Goal: Task Accomplishment & Management: Manage account settings

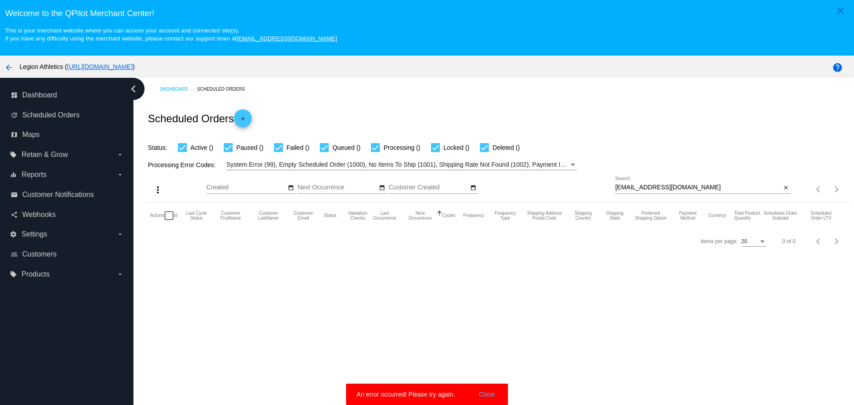
click at [658, 194] on div at bounding box center [702, 194] width 175 height 0
click at [665, 186] on input "[EMAIL_ADDRESS][DOMAIN_NAME]" at bounding box center [698, 187] width 166 height 7
paste input "aprilguthrie7"
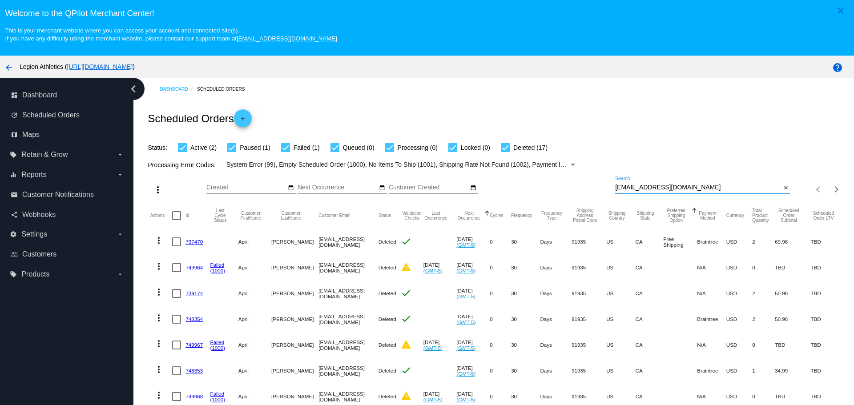
click at [675, 187] on input "[EMAIL_ADDRESS][DOMAIN_NAME]" at bounding box center [698, 187] width 166 height 7
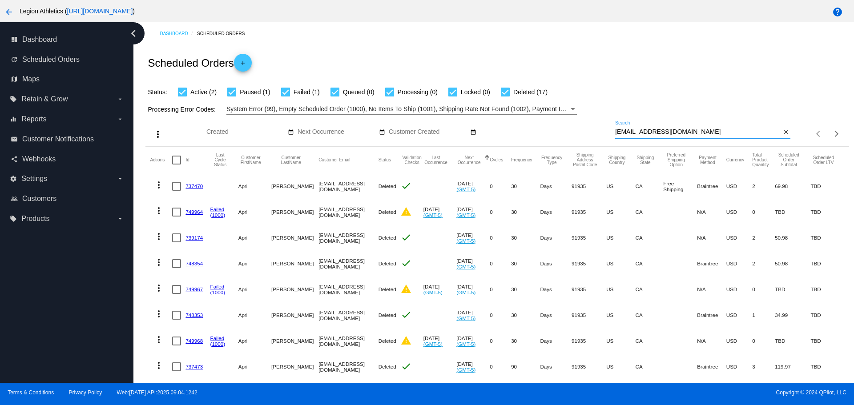
click at [706, 129] on input "[EMAIL_ADDRESS][DOMAIN_NAME]" at bounding box center [698, 132] width 166 height 7
paste input "Koobmeejmuas"
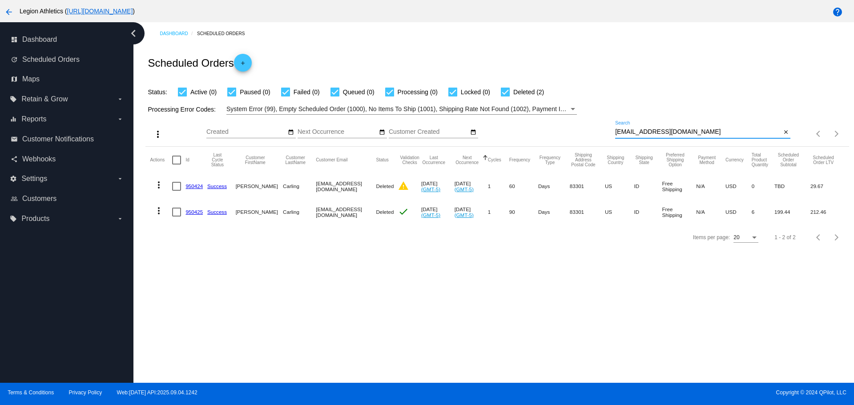
paste input "tigersandpb"
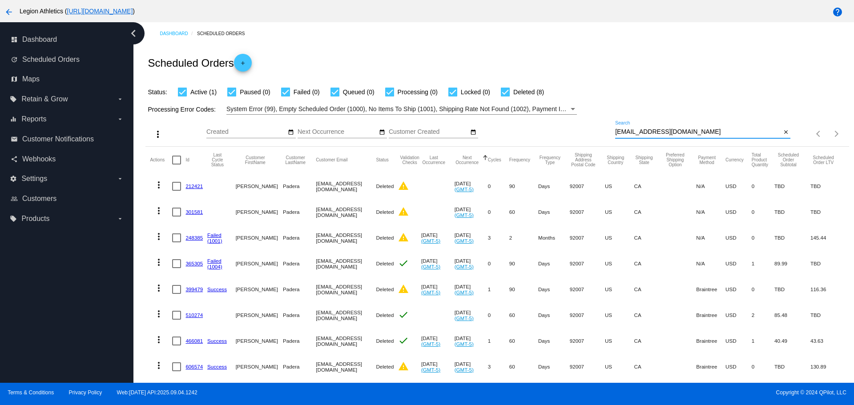
paste input "ricky92@hot"
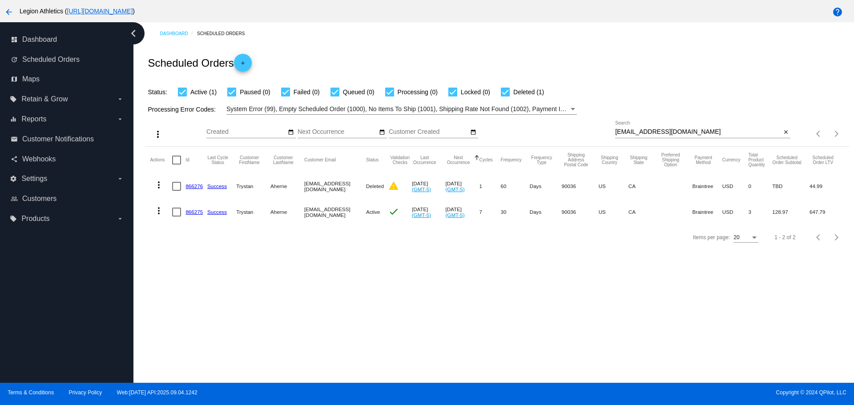
click at [769, 136] on div "[EMAIL_ADDRESS][DOMAIN_NAME] Search" at bounding box center [698, 129] width 166 height 17
click at [769, 131] on input "[EMAIL_ADDRESS][DOMAIN_NAME]" at bounding box center [698, 132] width 166 height 7
paste input "Jenkpeter21@g"
type input "[EMAIL_ADDRESS][DOMAIN_NAME]"
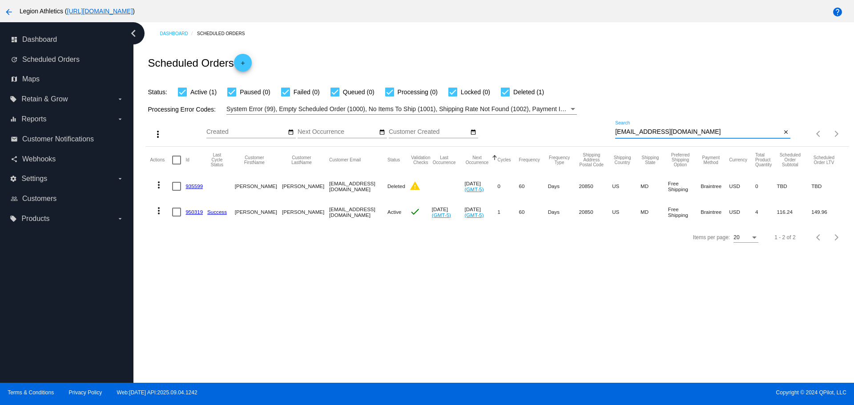
click at [158, 213] on mat-icon "more_vert" at bounding box center [158, 211] width 11 height 11
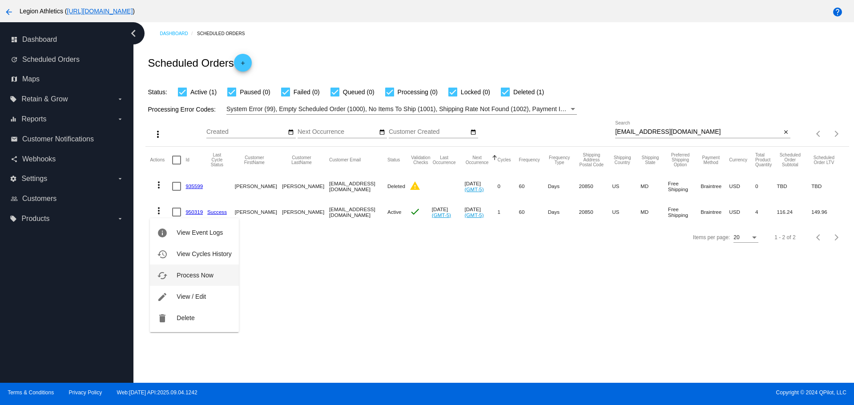
click at [195, 272] on span "Process Now" at bounding box center [195, 275] width 36 height 7
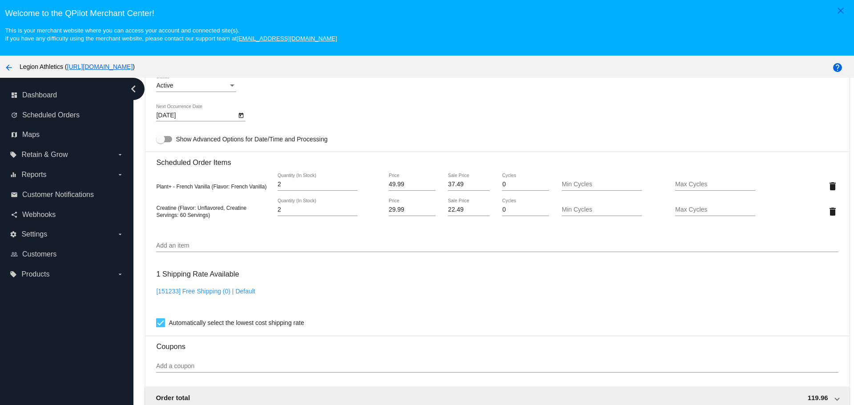
scroll to position [489, 0]
click at [827, 183] on mat-icon "delete" at bounding box center [832, 185] width 11 height 11
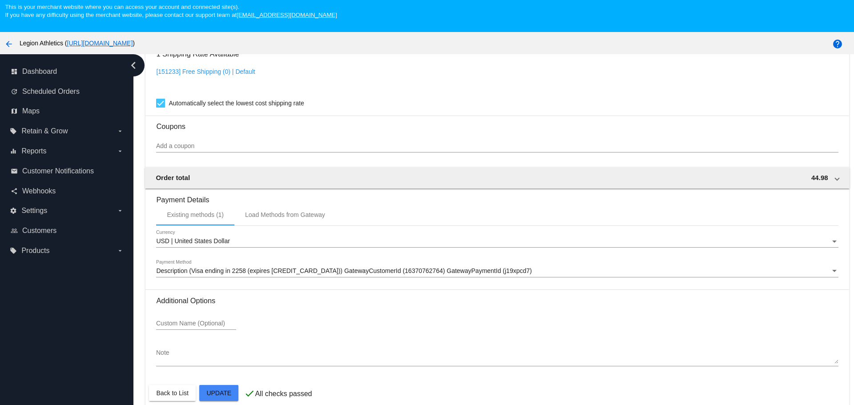
scroll to position [56, 0]
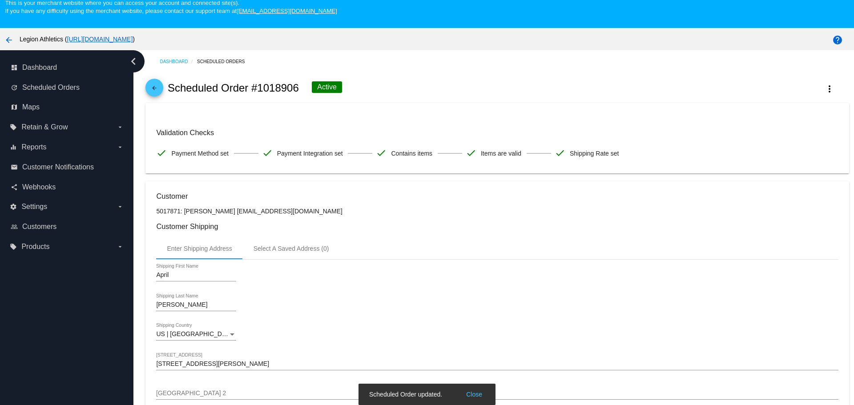
scroll to position [0, 0]
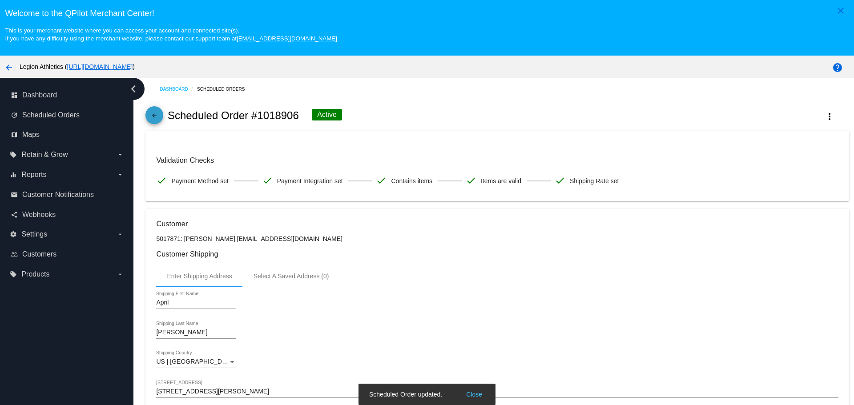
click at [159, 125] on span "arrow_back" at bounding box center [154, 117] width 11 height 22
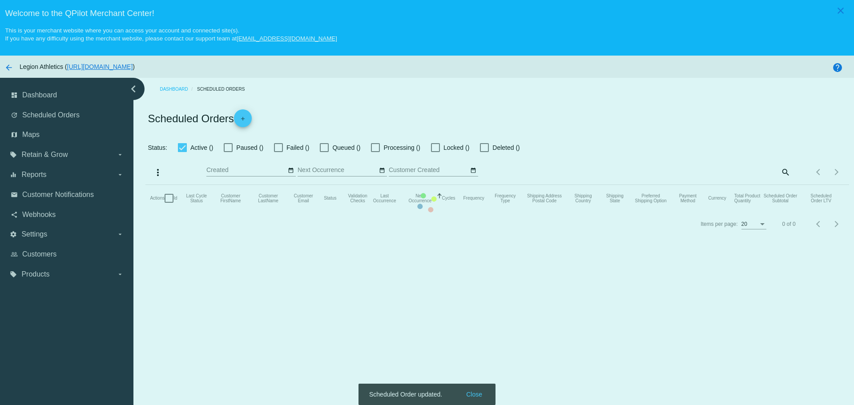
click at [157, 185] on mat-table "Actions Id Last Cycle Status Customer FirstName Customer LastName Customer Emai…" at bounding box center [496, 198] width 703 height 27
checkbox input "true"
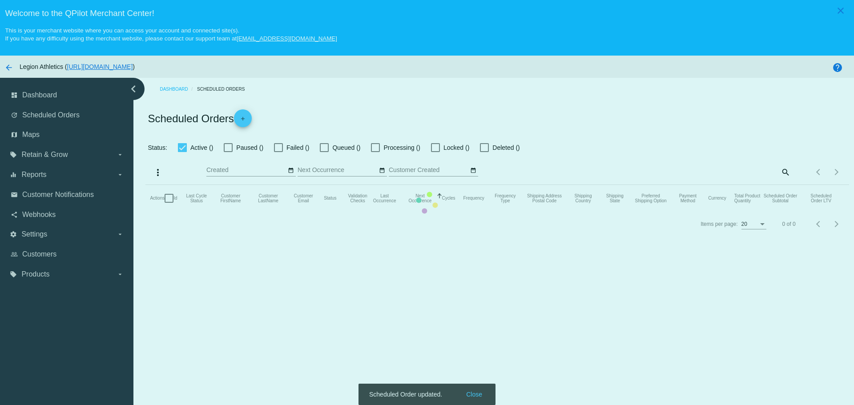
checkbox input "true"
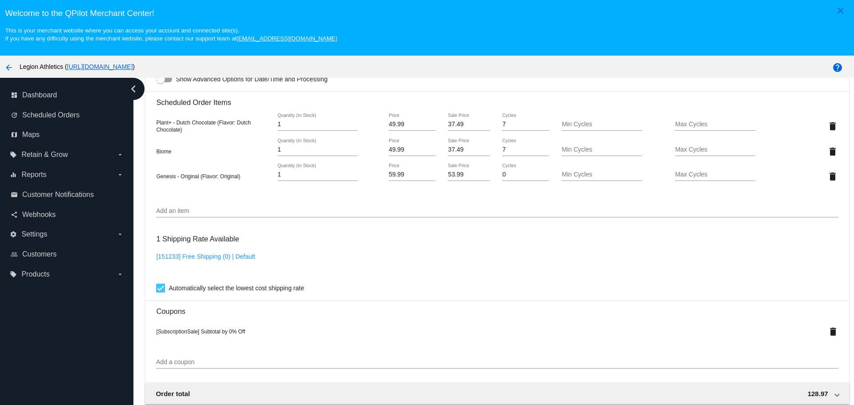
scroll to position [578, 0]
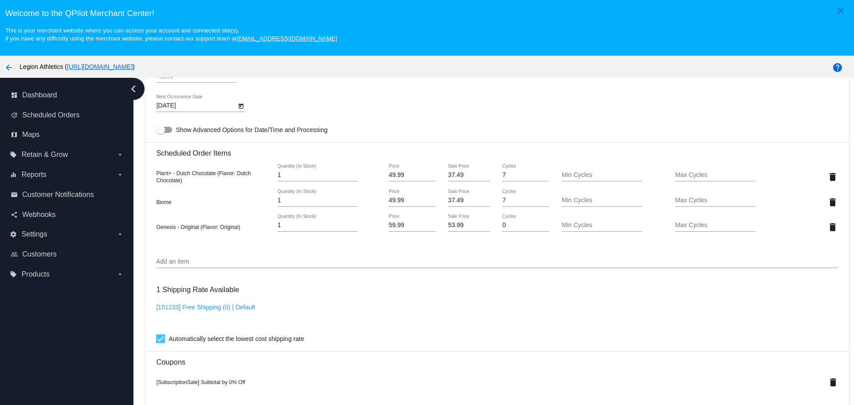
click at [240, 261] on input "Add an item" at bounding box center [497, 261] width 682 height 7
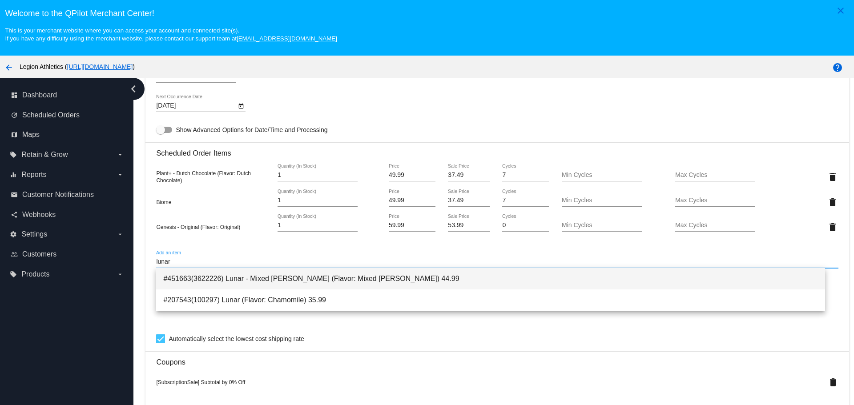
type input "lunar"
click at [251, 282] on span "#451663(3622226) Lunar - Mixed Berry (Flavor: Mixed Berry) 44.99" at bounding box center [490, 278] width 654 height 21
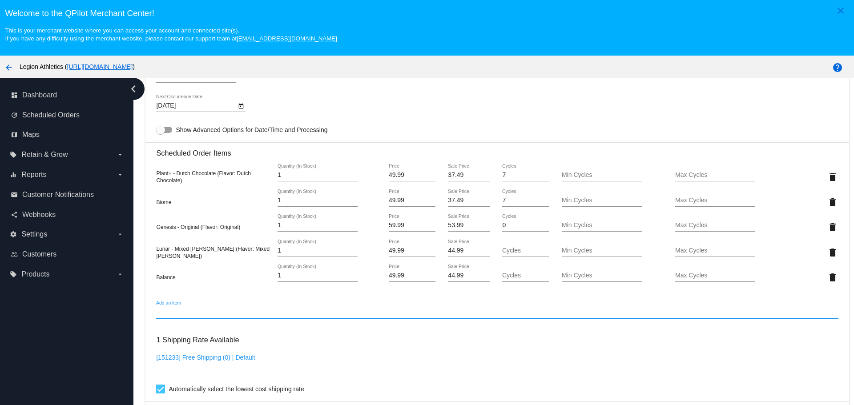
click at [456, 273] on input "44.99" at bounding box center [468, 275] width 41 height 7
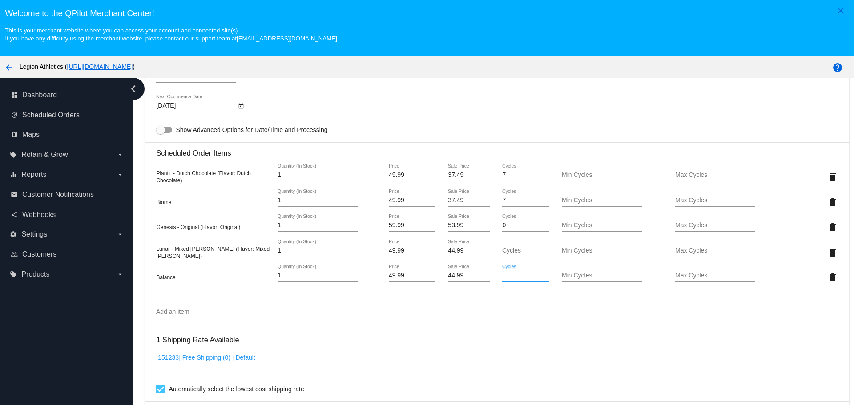
click at [460, 277] on mat-card "Customer 6284563: Trystan Aherne tricky92@hotmail.com Customer Shipping Enter S…" at bounding box center [496, 221] width 703 height 1021
click at [461, 251] on mat-card "Customer 6284563: Trystan Aherne tricky92@hotmail.com Customer Shipping Enter S…" at bounding box center [496, 221] width 703 height 1021
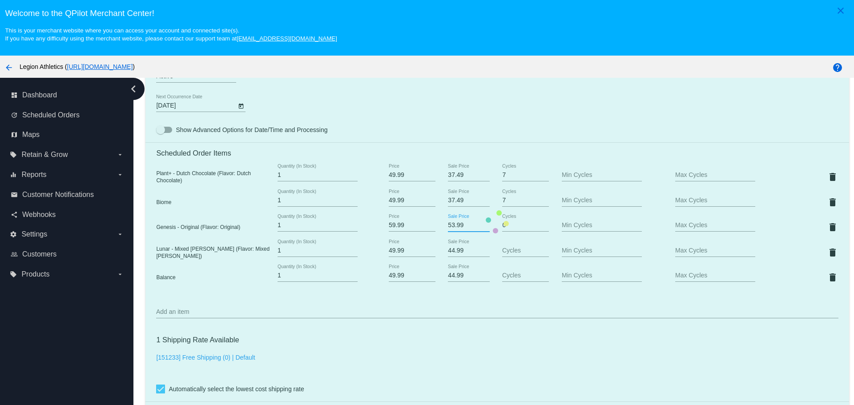
drag, startPoint x: 464, startPoint y: 224, endPoint x: 423, endPoint y: 218, distance: 40.9
click at [423, 218] on mat-card "Customer 6284563: Trystan Aherne tricky92@hotmail.com Customer Shipping Enter S…" at bounding box center [496, 221] width 703 height 1021
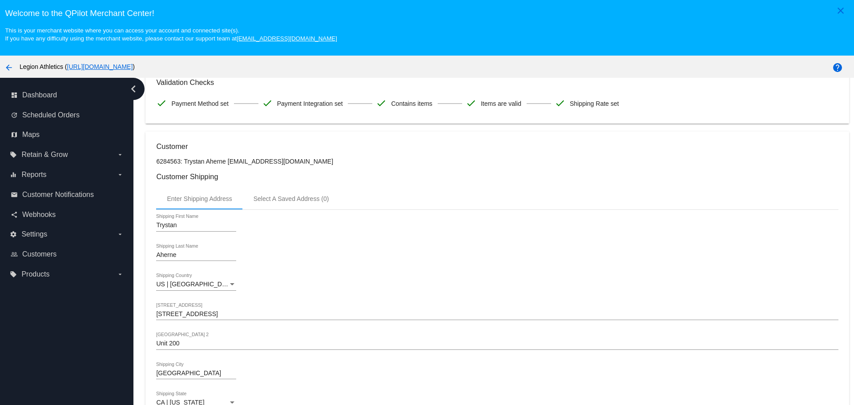
scroll to position [0, 0]
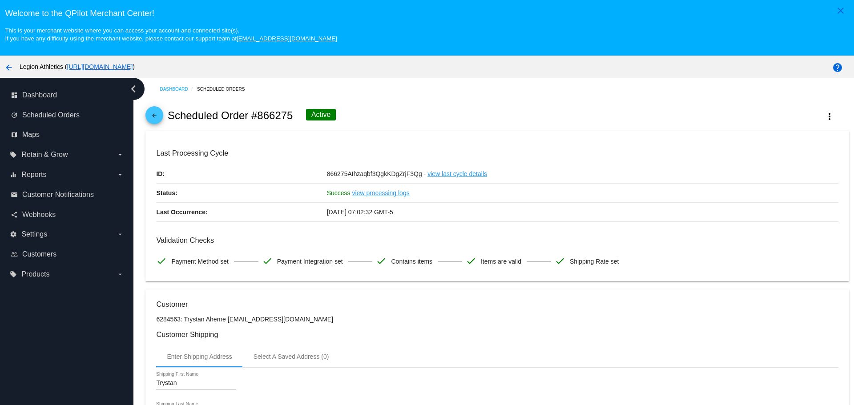
click at [155, 116] on mat-icon "arrow_back" at bounding box center [154, 118] width 11 height 11
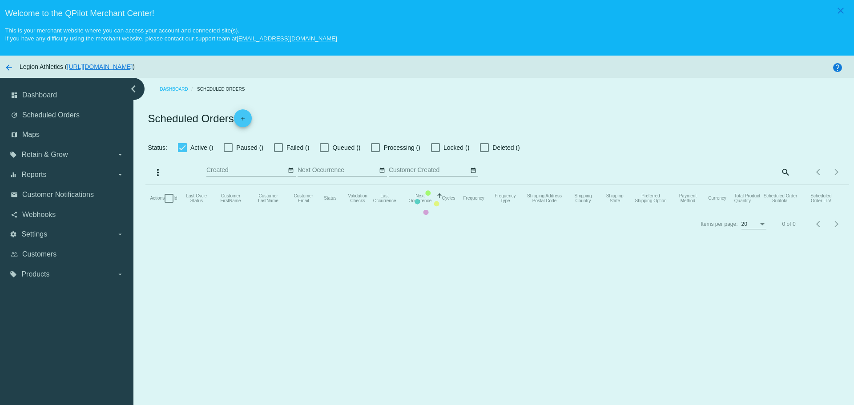
checkbox input "true"
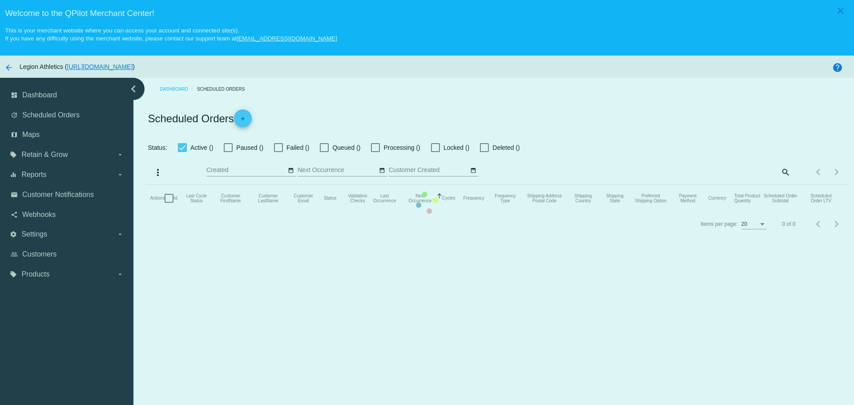
checkbox input "true"
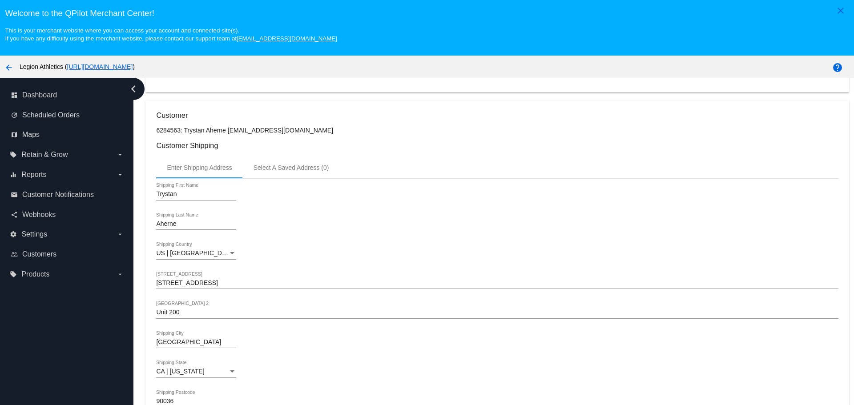
scroll to position [489, 0]
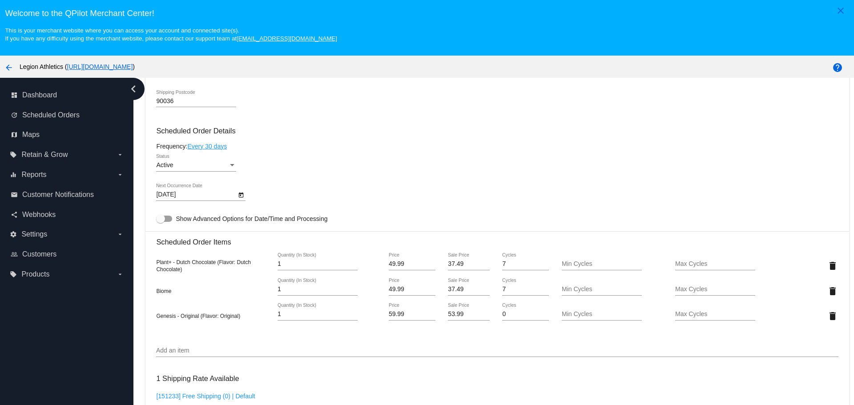
click at [218, 350] on input "Add an item" at bounding box center [497, 350] width 682 height 7
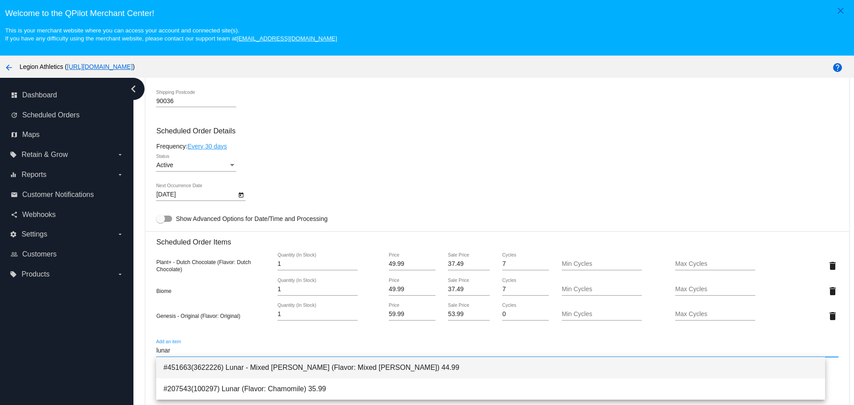
type input "lunar"
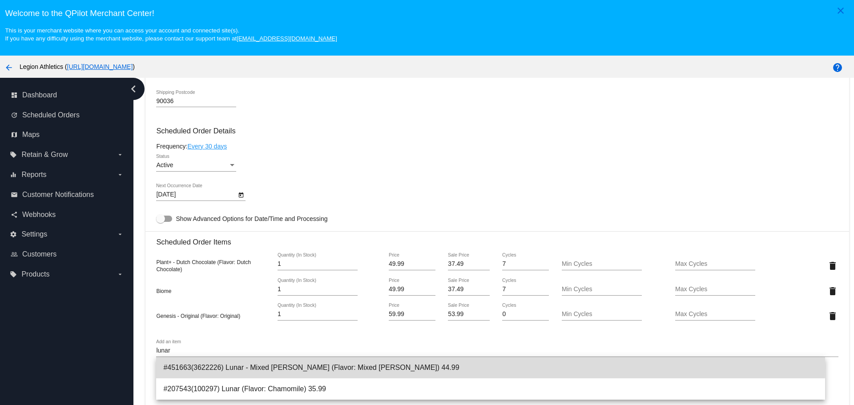
click at [230, 367] on span "#451663(3622226) Lunar - Mixed Berry (Flavor: Mixed Berry) 44.99" at bounding box center [490, 367] width 654 height 21
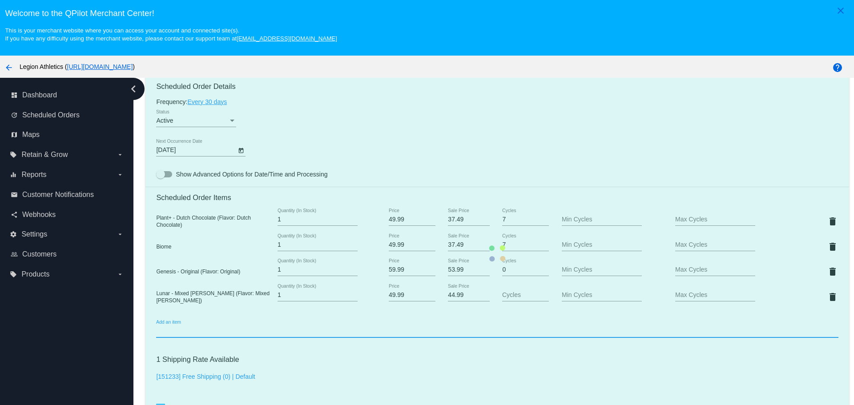
scroll to position [623, 0]
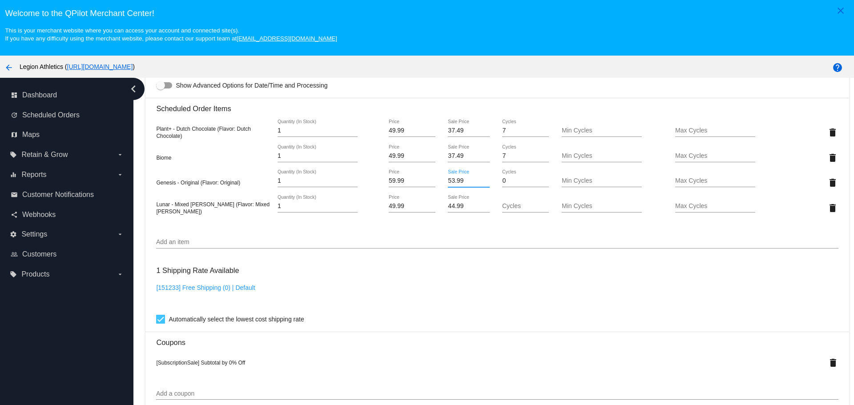
drag, startPoint x: 464, startPoint y: 183, endPoint x: 415, endPoint y: 182, distance: 49.4
click at [415, 182] on div "Genesis - Original (Flavor: Original) 1 Quantity (In Stock) 59.99 Price 53.99 S…" at bounding box center [497, 182] width 682 height 25
type input "44.99"
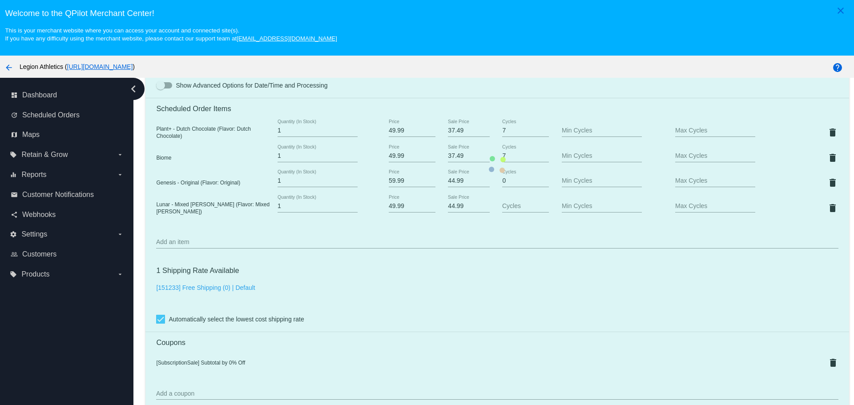
click at [454, 124] on mat-card "Customer 6284563: Trystan Aherne tricky92@hotmail.com Customer Shipping Enter S…" at bounding box center [496, 165] width 703 height 996
click at [456, 208] on input "44.99" at bounding box center [468, 206] width 41 height 7
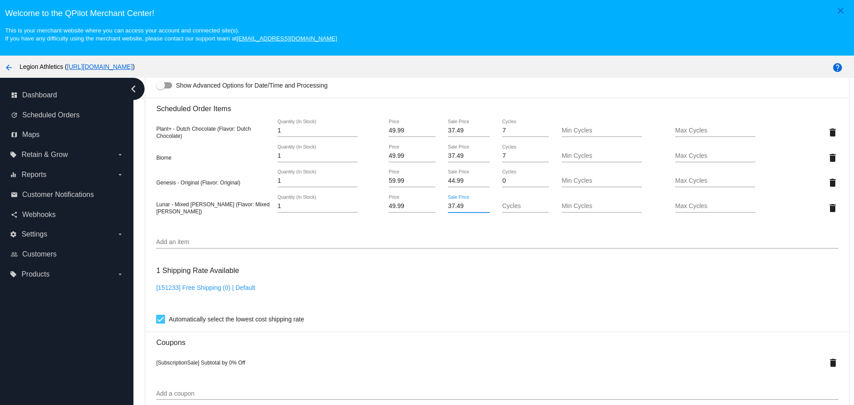
type input "37.49"
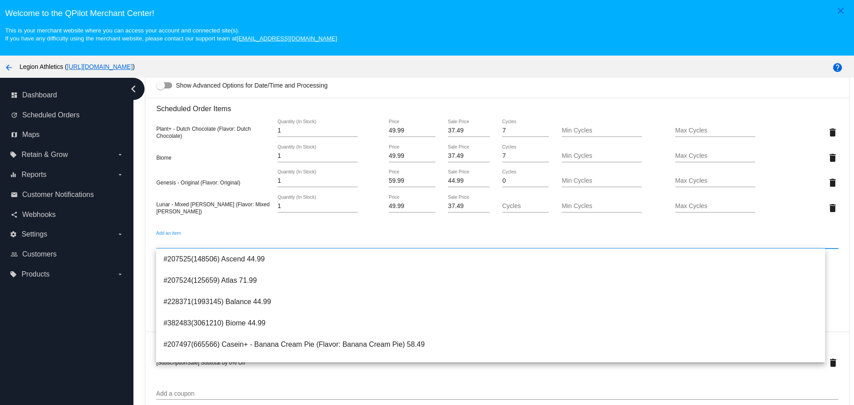
click at [208, 197] on div "Lunar - Mixed Berry (Flavor: Mixed Berry) 1 Quantity (In Stock) 49.99 Price 37.…" at bounding box center [497, 207] width 682 height 25
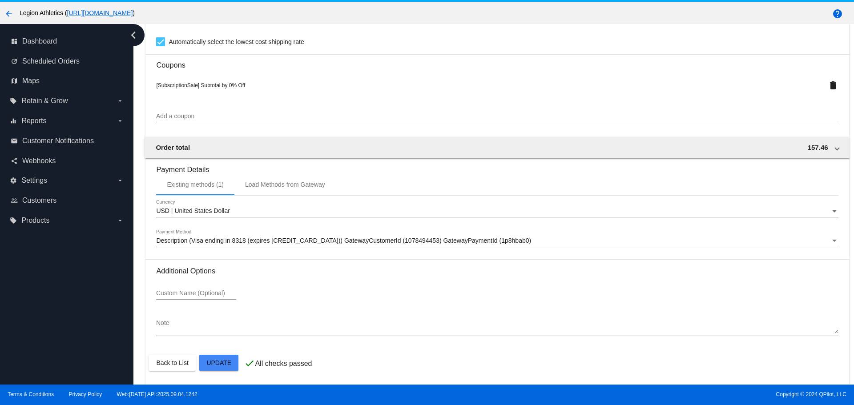
scroll to position [56, 0]
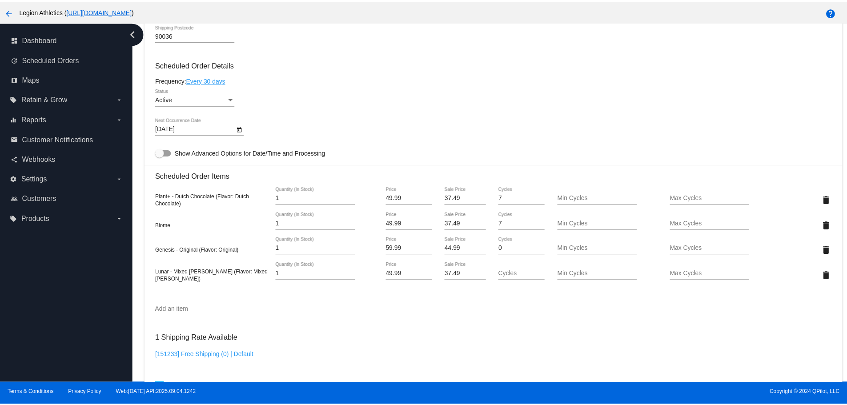
scroll to position [402, 0]
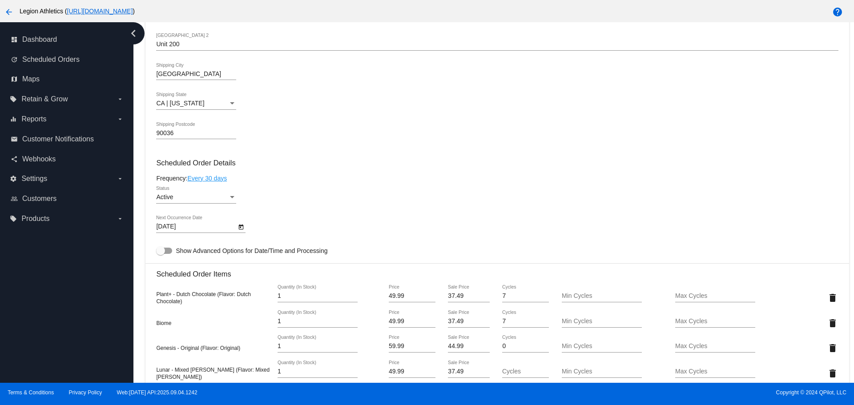
click at [226, 177] on link "Every 30 days" at bounding box center [207, 178] width 40 height 7
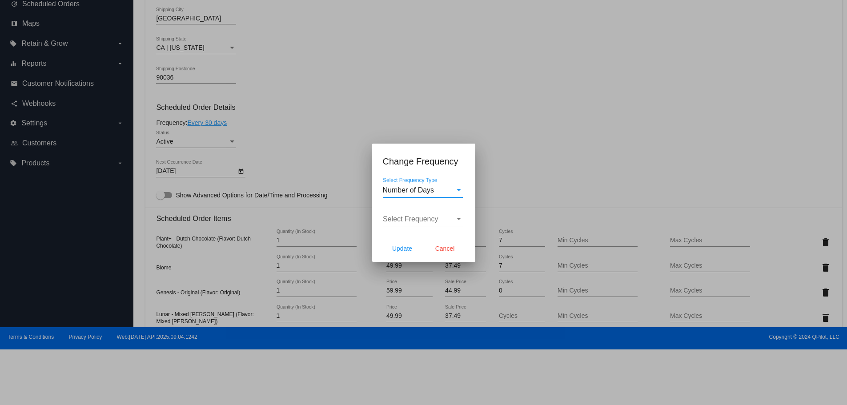
click at [431, 192] on span "Number of Days" at bounding box center [409, 190] width 52 height 8
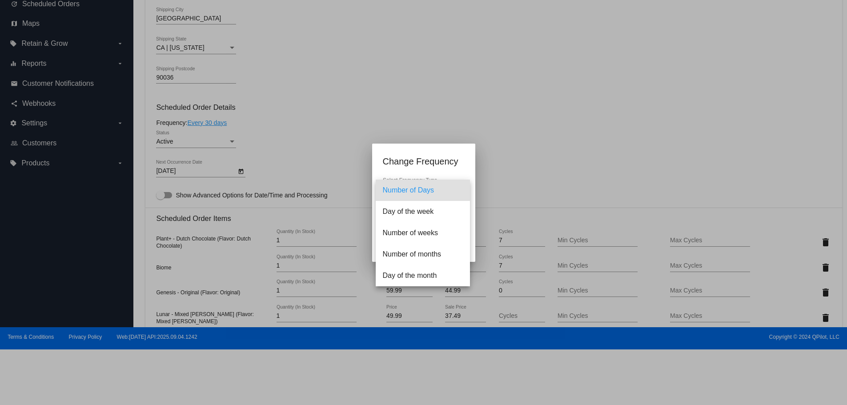
click at [438, 146] on div at bounding box center [423, 202] width 847 height 405
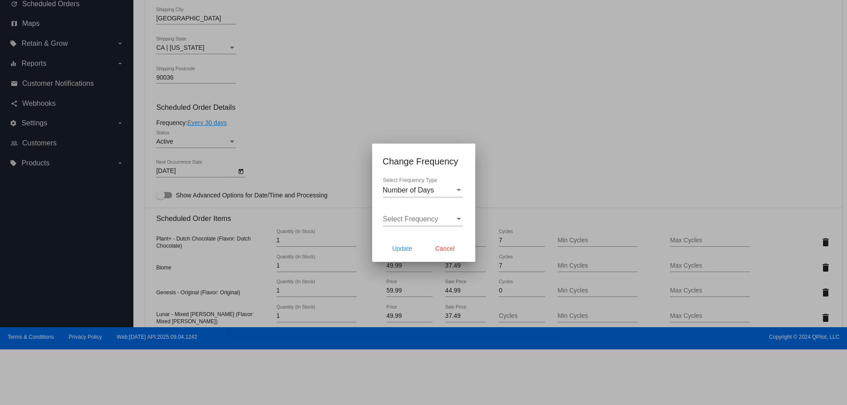
click at [418, 213] on div "Select Frequency Select Frequency" at bounding box center [423, 216] width 80 height 20
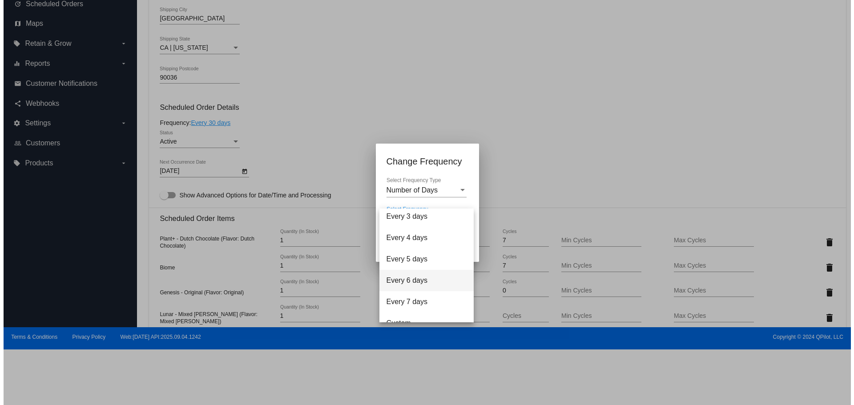
scroll to position [36, 0]
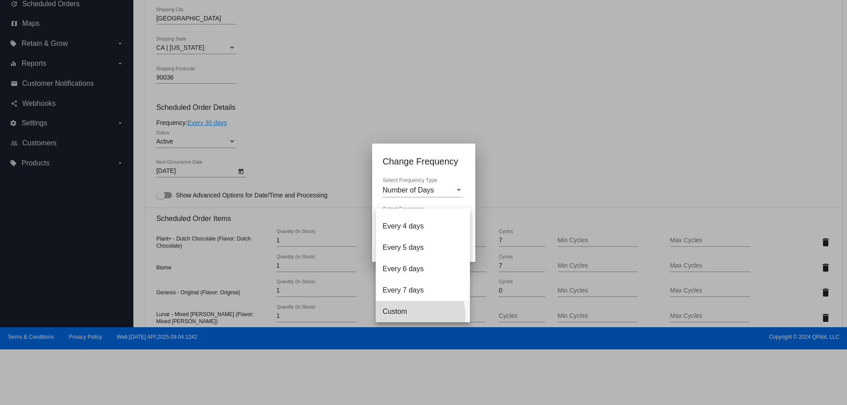
click at [413, 316] on span "Custom" at bounding box center [423, 311] width 80 height 21
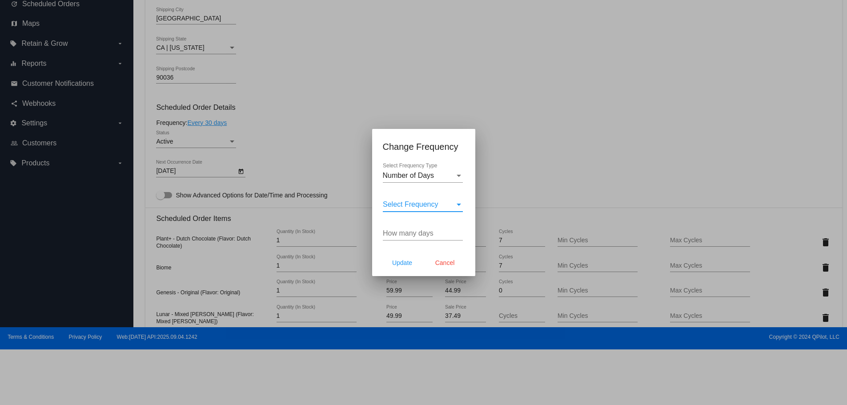
click at [404, 232] on input "How many days" at bounding box center [423, 234] width 80 height 8
type input "60"
click at [402, 255] on button "Update" at bounding box center [402, 263] width 39 height 16
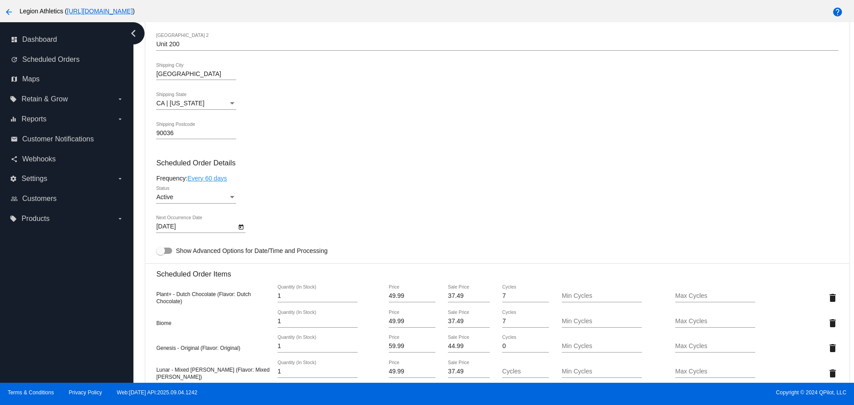
type input "11/13/2025"
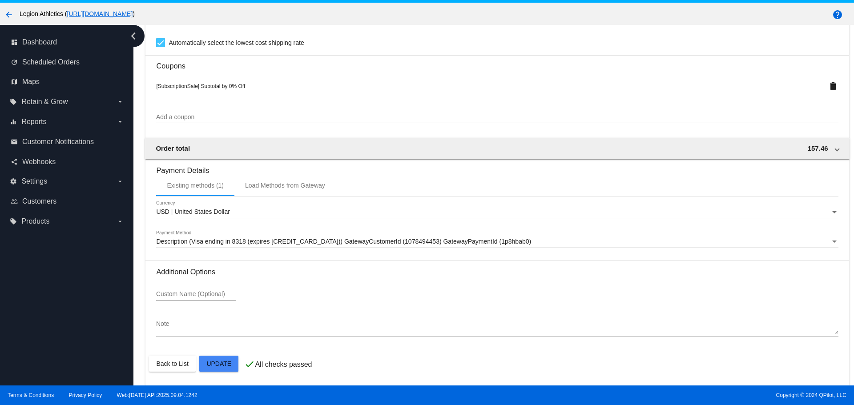
scroll to position [56, 0]
